Goal: Task Accomplishment & Management: Manage account settings

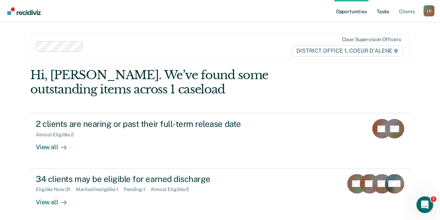
click at [388, 12] on link "Tasks" at bounding box center [383, 11] width 15 height 22
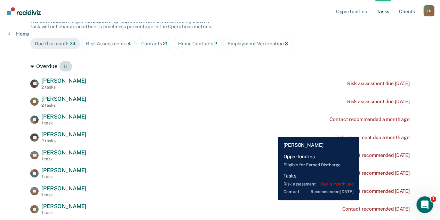
scroll to position [104, 0]
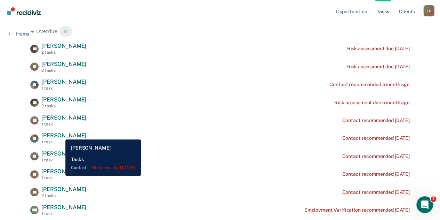
click at [60, 134] on span "[PERSON_NAME]" at bounding box center [63, 135] width 45 height 7
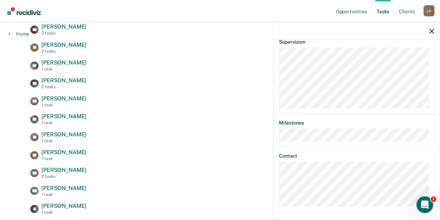
scroll to position [139, 0]
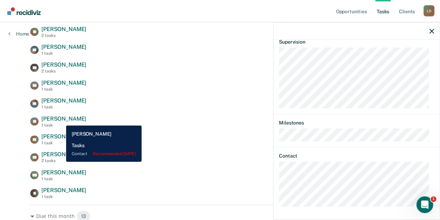
click at [61, 120] on span "[PERSON_NAME]" at bounding box center [63, 118] width 45 height 7
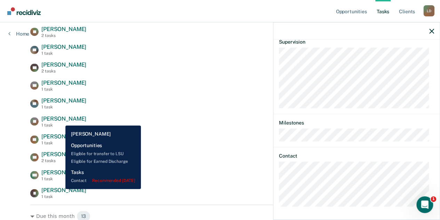
click at [60, 189] on span "[PERSON_NAME]" at bounding box center [63, 190] width 45 height 7
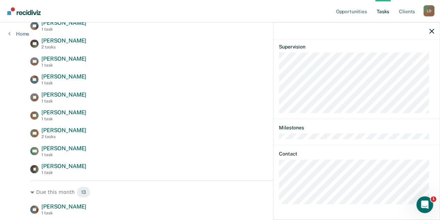
scroll to position [174, 0]
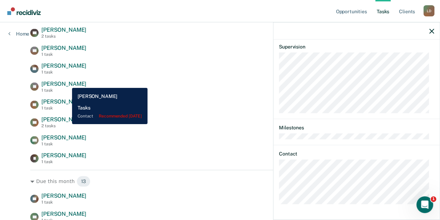
click at [67, 82] on span "[PERSON_NAME]" at bounding box center [63, 83] width 45 height 7
